Goal: Find specific page/section: Find specific page/section

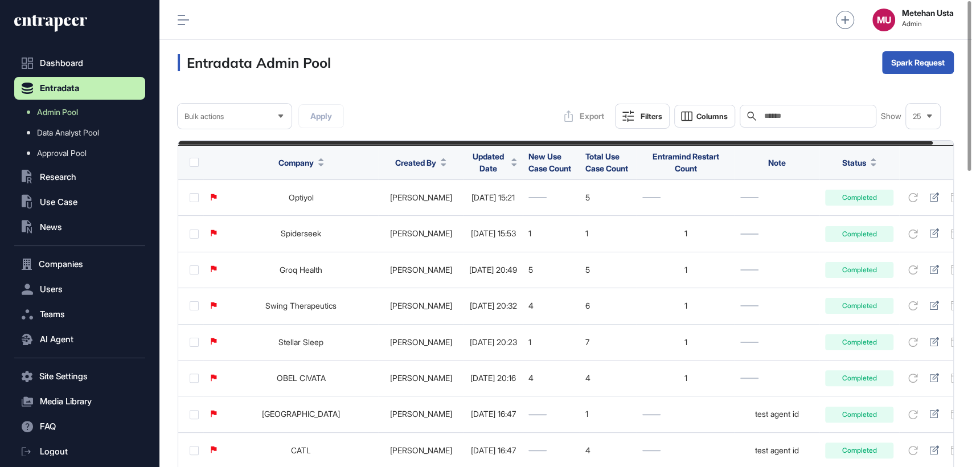
click at [480, 163] on span "Updated Date" at bounding box center [488, 162] width 38 height 24
click at [479, 216] on div "Sort Descending" at bounding box center [485, 210] width 71 height 17
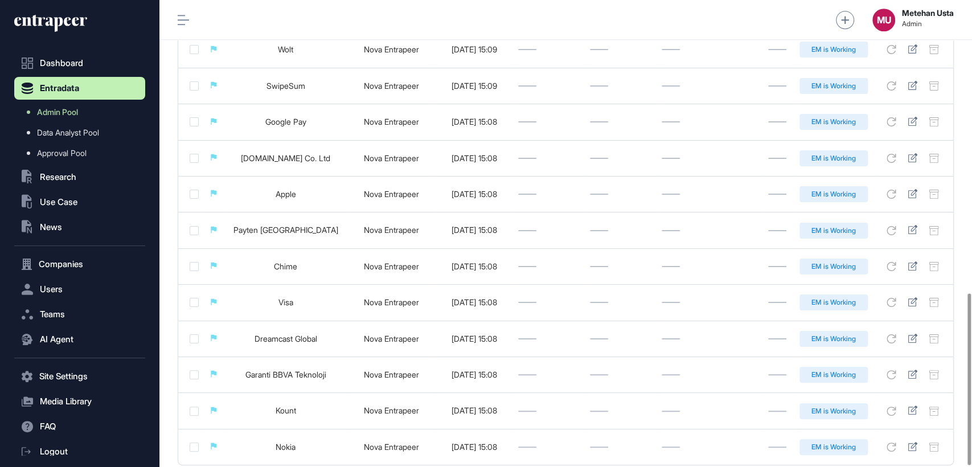
scroll to position [800, 0]
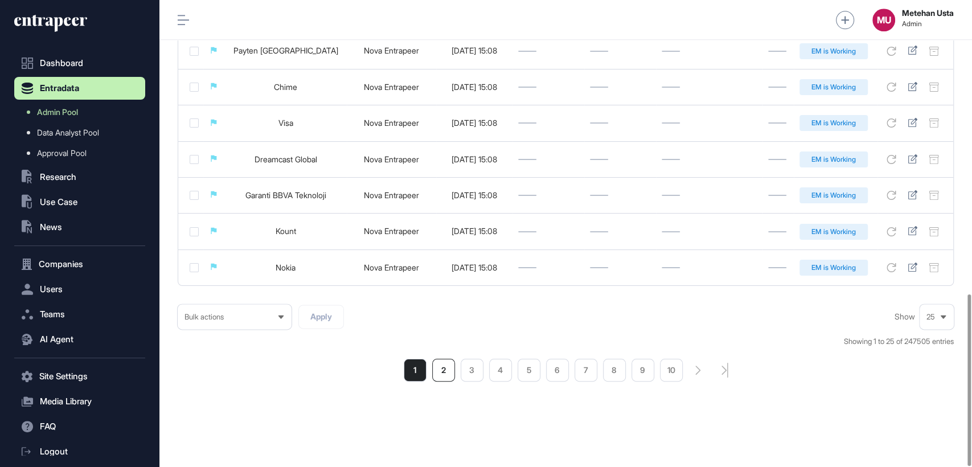
click at [445, 366] on li "2" at bounding box center [443, 370] width 23 height 23
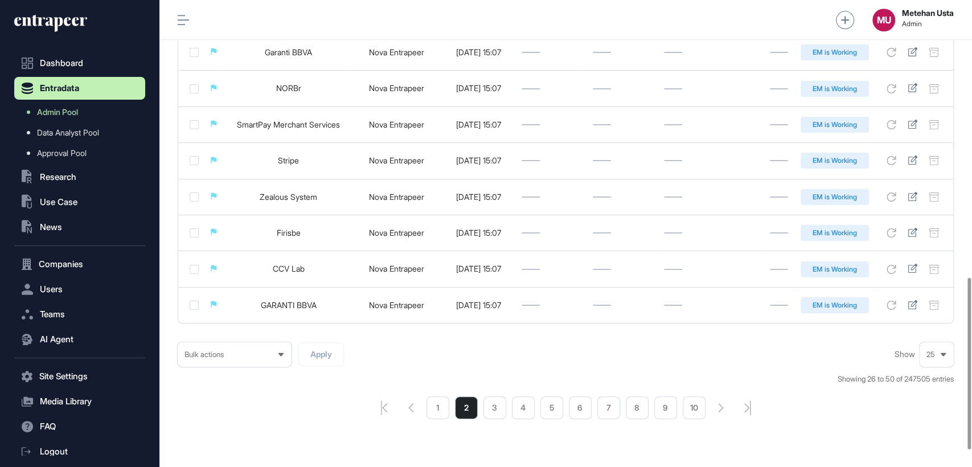
scroll to position [800, 0]
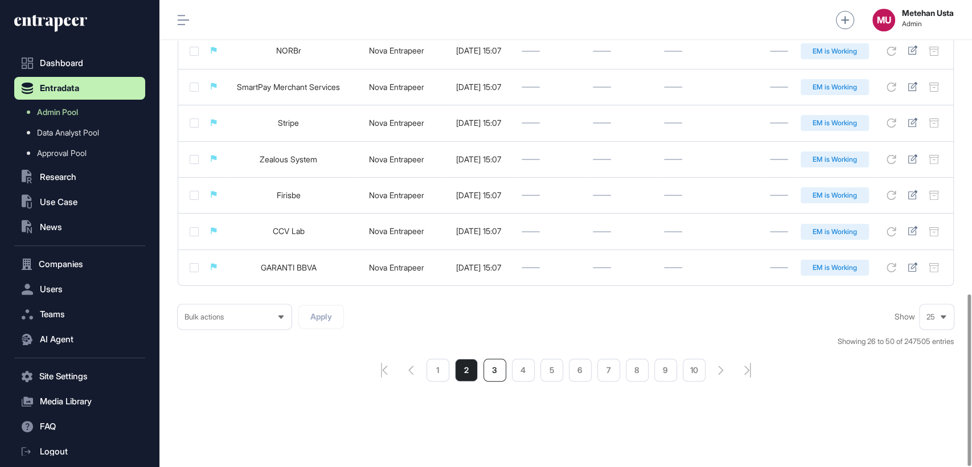
click at [490, 375] on li "3" at bounding box center [494, 370] width 23 height 23
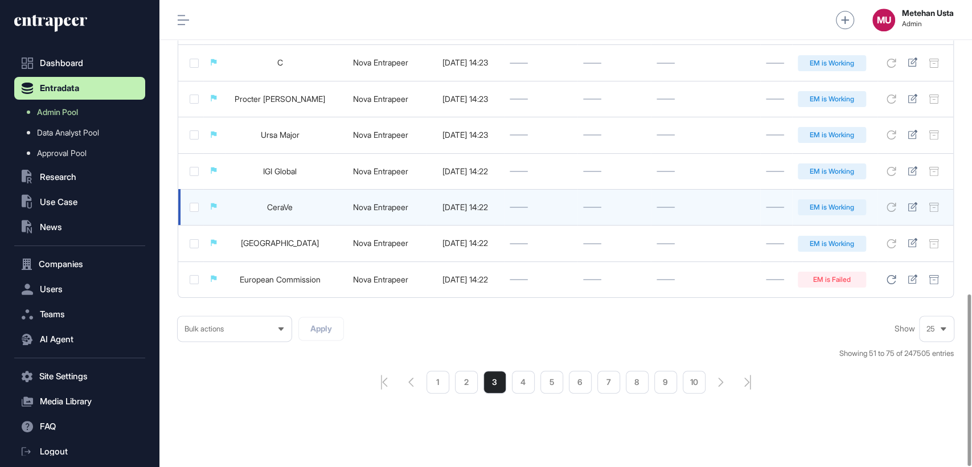
scroll to position [800, 0]
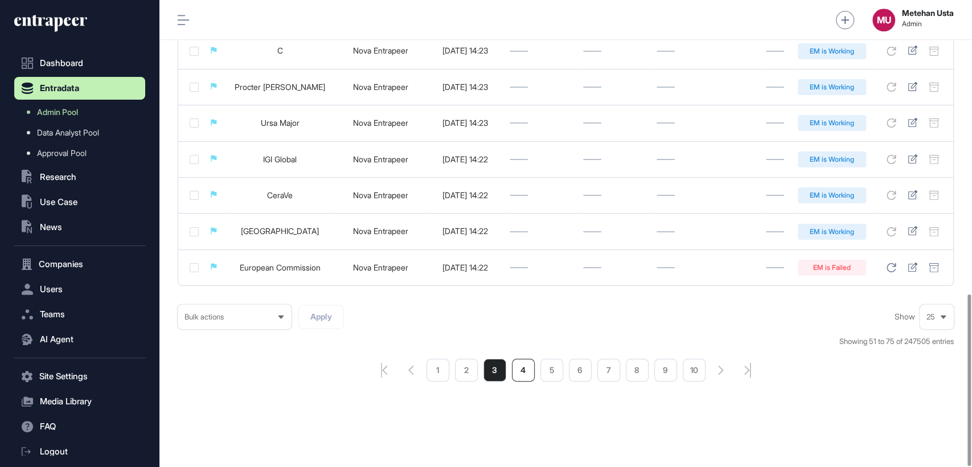
click at [519, 367] on li "4" at bounding box center [523, 370] width 23 height 23
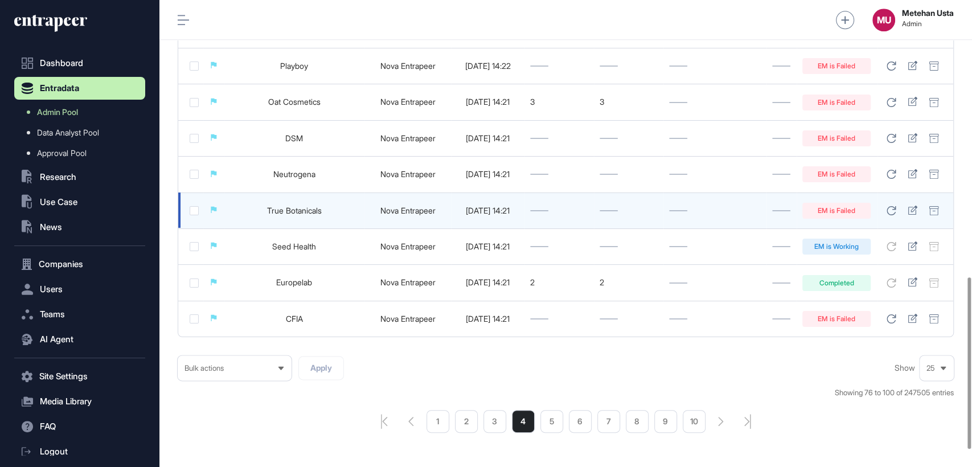
scroll to position [800, 0]
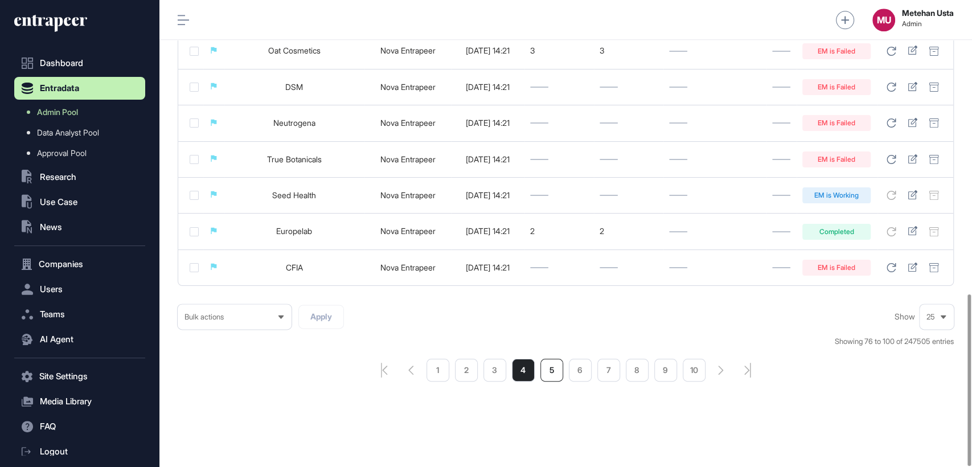
click at [550, 366] on li "5" at bounding box center [551, 370] width 23 height 23
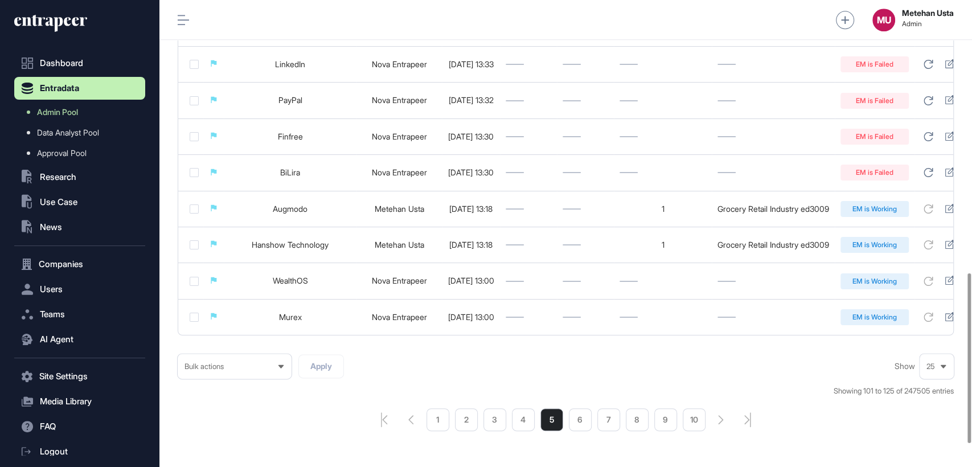
scroll to position [748, 0]
click at [579, 430] on li "6" at bounding box center [580, 419] width 23 height 23
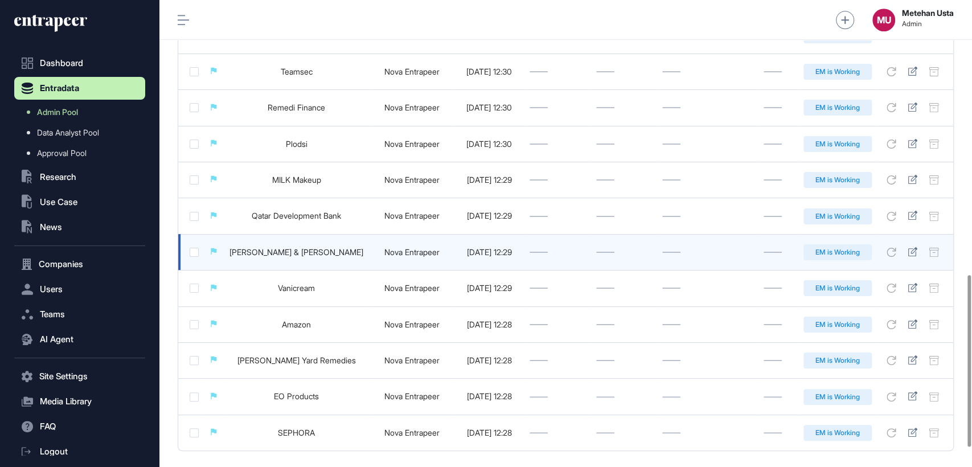
scroll to position [800, 0]
